Goal: Find specific page/section: Find specific page/section

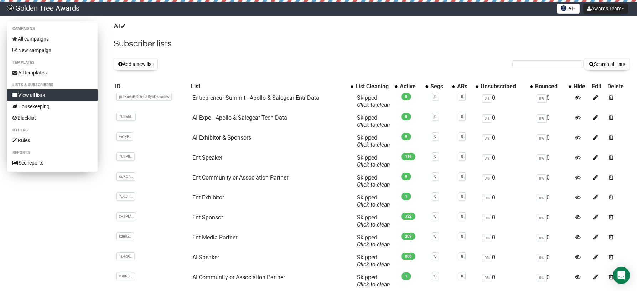
click at [41, 100] on link "View all lists" at bounding box center [52, 94] width 90 height 11
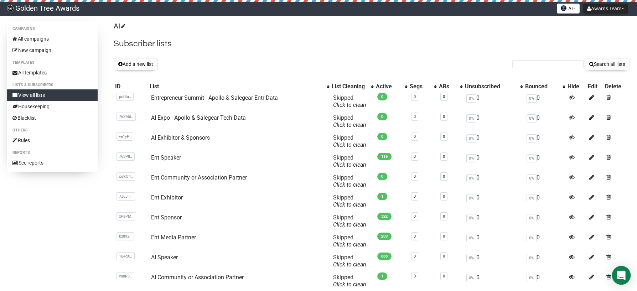
click at [617, 271] on div "Open Intercom Messenger" at bounding box center [621, 275] width 19 height 19
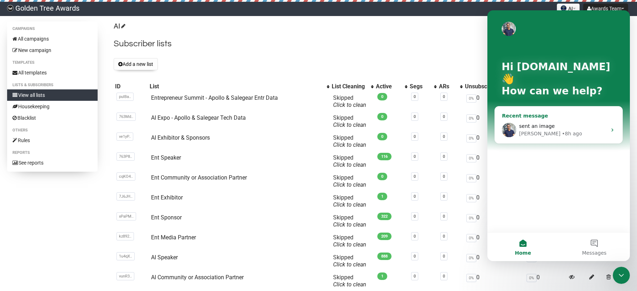
click at [562, 135] on div "• 8h ago" at bounding box center [572, 133] width 20 height 7
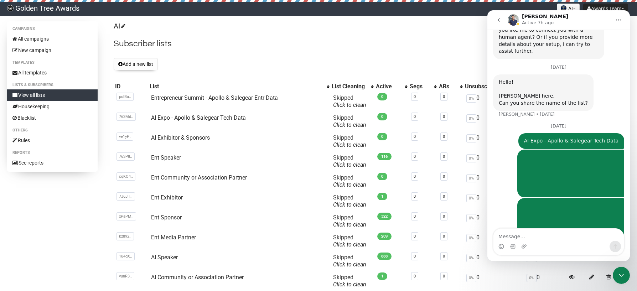
scroll to position [542, 0]
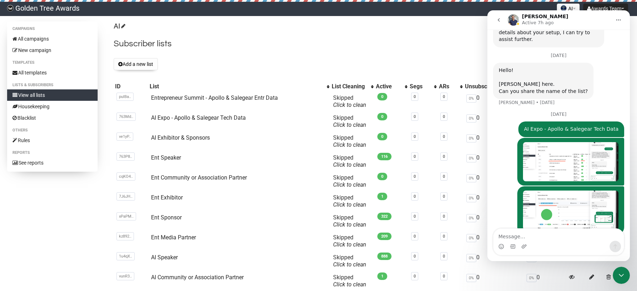
click at [526, 237] on textarea "Message…" at bounding box center [558, 235] width 130 height 12
click at [617, 270] on div "Close Intercom Messenger" at bounding box center [621, 275] width 17 height 17
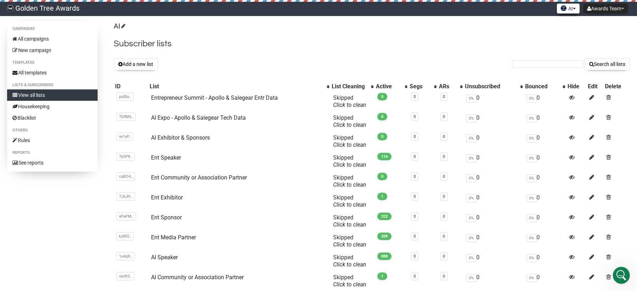
click at [569, 7] on button "AI" at bounding box center [568, 9] width 23 height 10
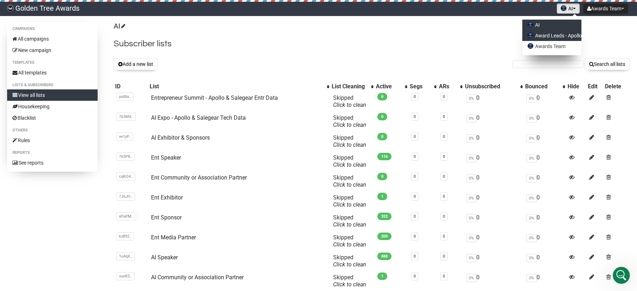
click at [560, 34] on link "Award Leads - Apollo" at bounding box center [551, 35] width 59 height 11
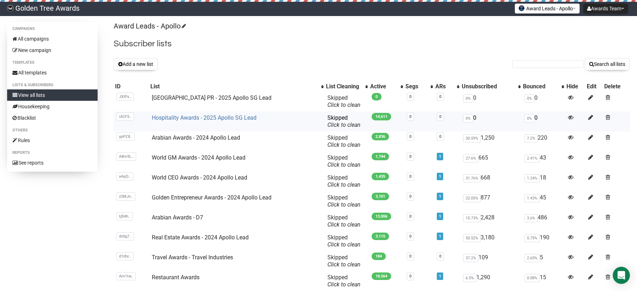
click at [224, 117] on link "Hospitality Awards - 2025 Apollo SG Lead" at bounding box center [204, 117] width 105 height 7
